Goal: Task Accomplishment & Management: Manage account settings

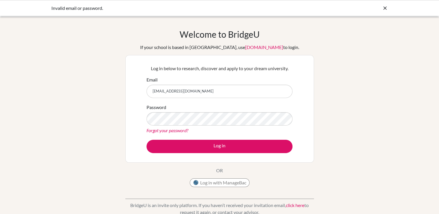
click at [184, 130] on link "Forgot your password?" at bounding box center [168, 131] width 42 height 6
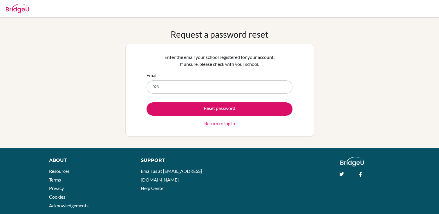
type input "[EMAIL_ADDRESS][DOMAIN_NAME]"
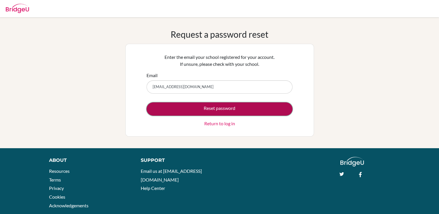
click at [207, 112] on button "Reset password" at bounding box center [220, 109] width 146 height 13
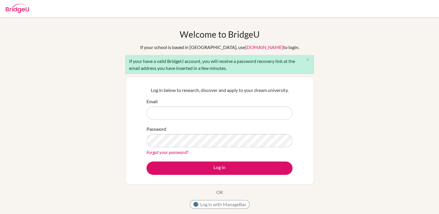
click at [177, 116] on input "Email" at bounding box center [220, 113] width 146 height 13
type input "[EMAIL_ADDRESS][DOMAIN_NAME]"
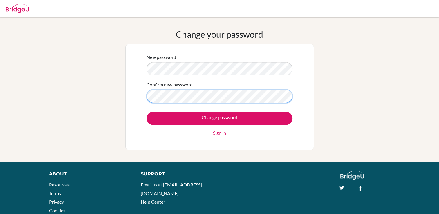
click at [147, 112] on input "Change password" at bounding box center [220, 118] width 146 height 13
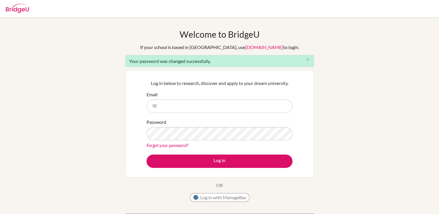
type input "[EMAIL_ADDRESS][DOMAIN_NAME]"
click at [147, 155] on button "Log in" at bounding box center [220, 161] width 146 height 13
